Goal: Information Seeking & Learning: Learn about a topic

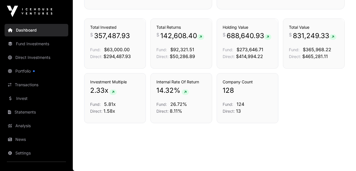
scroll to position [409, 0]
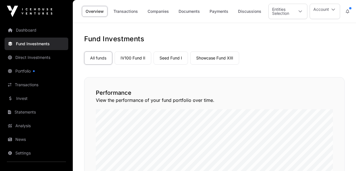
click at [163, 12] on link "Companies" at bounding box center [158, 11] width 29 height 11
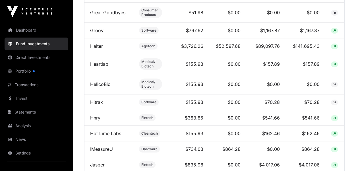
scroll to position [1091, 0]
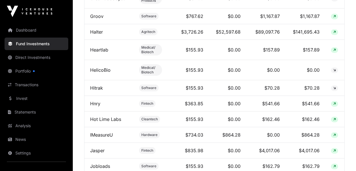
click at [194, 40] on td "$3,726.26" at bounding box center [188, 32] width 41 height 16
click at [97, 35] on link "Halter" at bounding box center [96, 32] width 13 height 6
click at [98, 35] on link "Halter" at bounding box center [96, 32] width 13 height 6
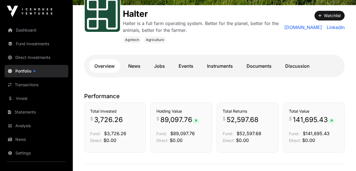
scroll to position [111, 0]
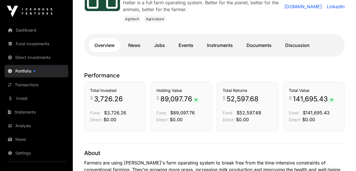
click at [222, 47] on link "Instruments" at bounding box center [219, 45] width 37 height 14
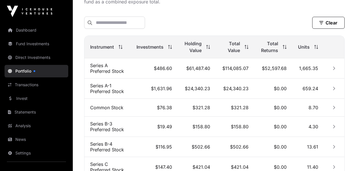
scroll to position [211, 0]
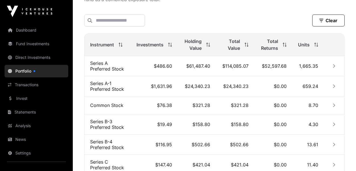
drag, startPoint x: 222, startPoint y: 47, endPoint x: 280, endPoint y: 46, distance: 58.0
click at [222, 43] on th "Total Value" at bounding box center [235, 45] width 38 height 22
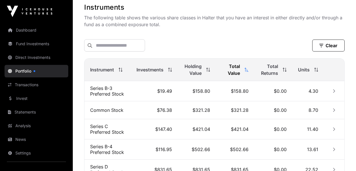
scroll to position [183, 0]
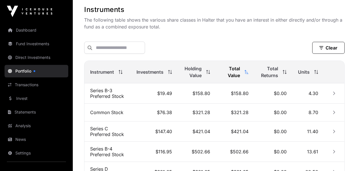
click at [107, 76] on th "Instrument" at bounding box center [107, 72] width 46 height 22
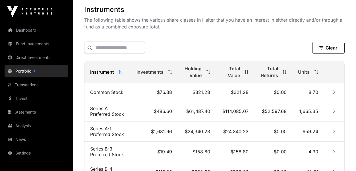
click at [151, 74] on span "Investments" at bounding box center [149, 71] width 27 height 7
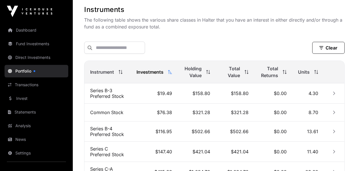
click at [197, 68] on span "Holding Value" at bounding box center [192, 72] width 18 height 14
click at [235, 74] on span "Total Value" at bounding box center [230, 72] width 18 height 14
click at [271, 76] on span "Total Returns" at bounding box center [269, 72] width 18 height 14
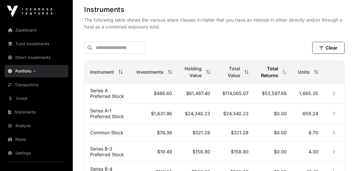
click at [334, 93] on icon "Row Collapsed" at bounding box center [334, 92] width 2 height 3
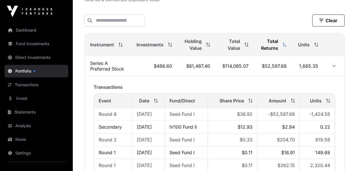
scroll to position [197, 0]
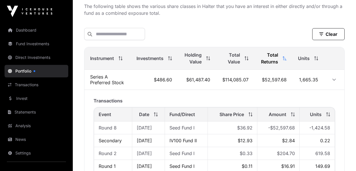
click at [30, 29] on link "Dashboard" at bounding box center [37, 30] width 64 height 13
